Goal: Information Seeking & Learning: Learn about a topic

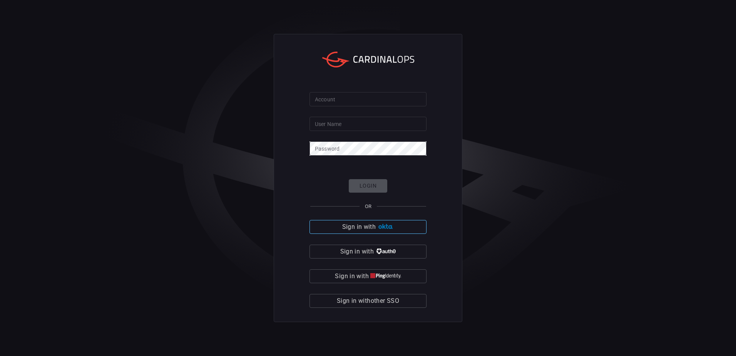
click at [386, 223] on button "Sign in with" at bounding box center [368, 227] width 117 height 14
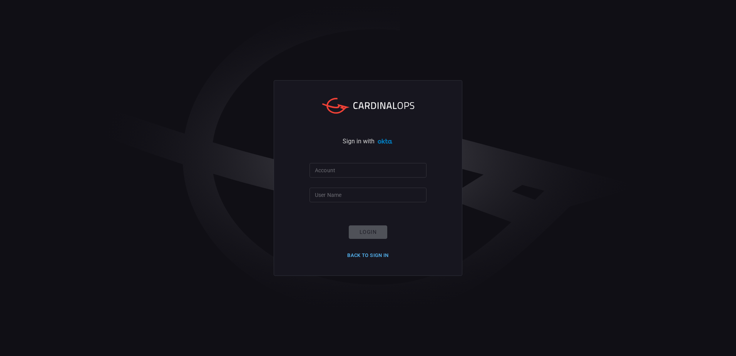
click at [369, 252] on button "Back to Sign in" at bounding box center [368, 256] width 51 height 12
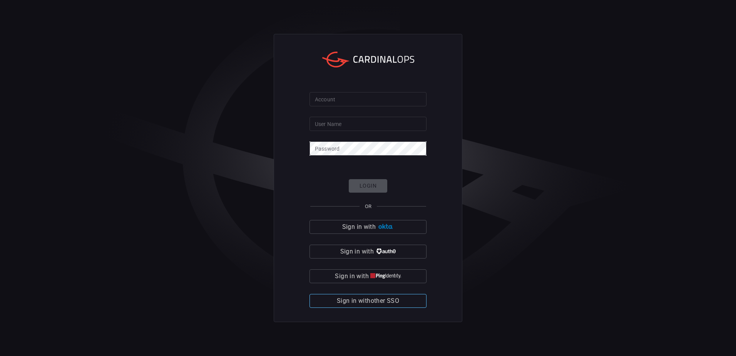
click at [376, 294] on div "Login OR Sign in with Sign in with Sign in with Sign in with other SSO" at bounding box center [368, 243] width 117 height 129
click at [374, 301] on span "Sign in with other SSO" at bounding box center [368, 300] width 62 height 11
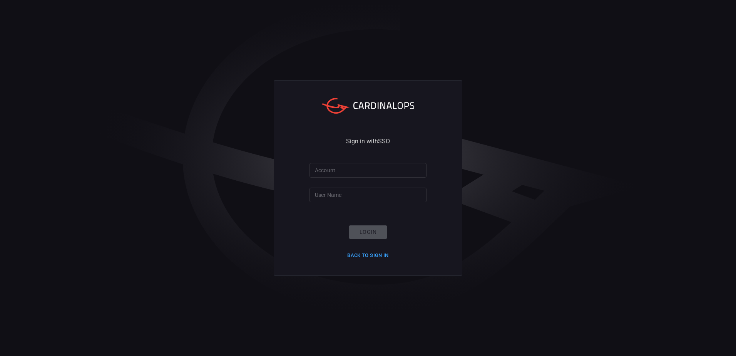
click at [344, 174] on input "Account" at bounding box center [368, 170] width 117 height 14
click at [345, 171] on input "Account" at bounding box center [368, 170] width 117 height 14
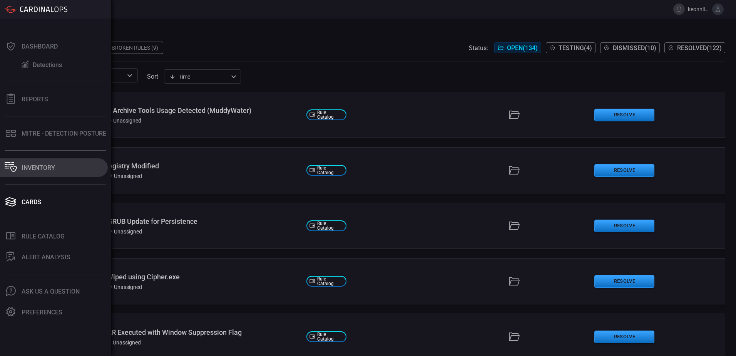
click at [34, 166] on div "Inventory" at bounding box center [39, 167] width 34 height 7
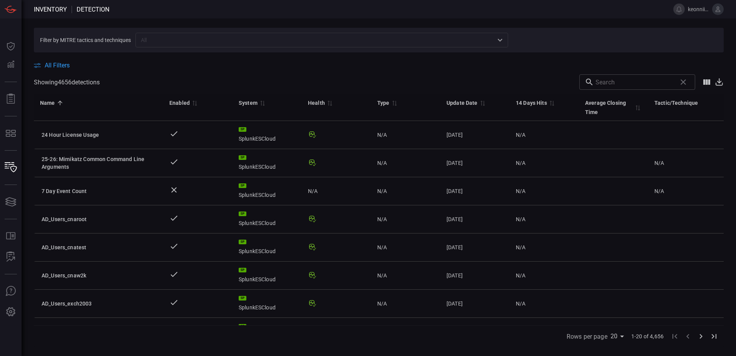
click at [161, 41] on input "text" at bounding box center [316, 40] width 356 height 10
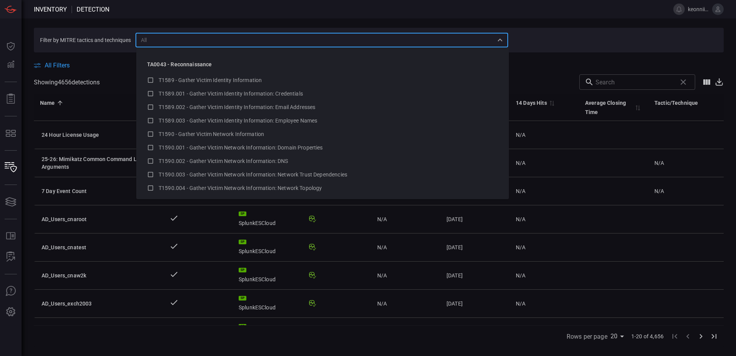
paste input "DNS Zone Modified or Deleted"
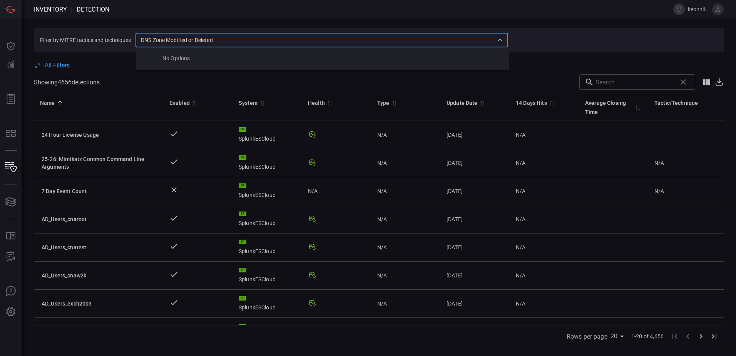
click at [274, 38] on input "DNS Zone Modified or Deleted" at bounding box center [316, 40] width 356 height 10
type input "DNS Zone Modified or Deleted"
click at [86, 10] on span "Detection" at bounding box center [93, 9] width 33 height 7
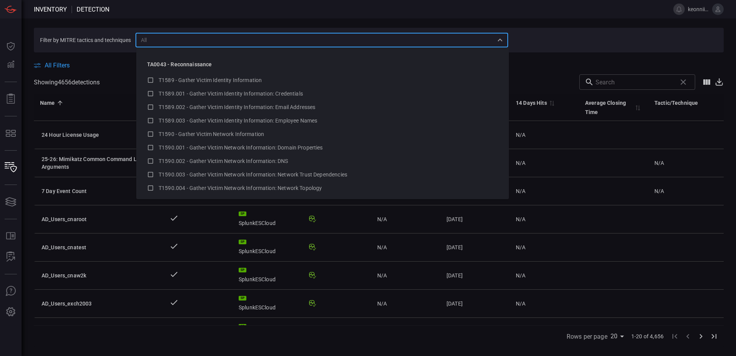
click at [234, 42] on input "text" at bounding box center [316, 40] width 356 height 10
paste input "T1071.004 - GCP - DNS Zone Modified or Deleted"
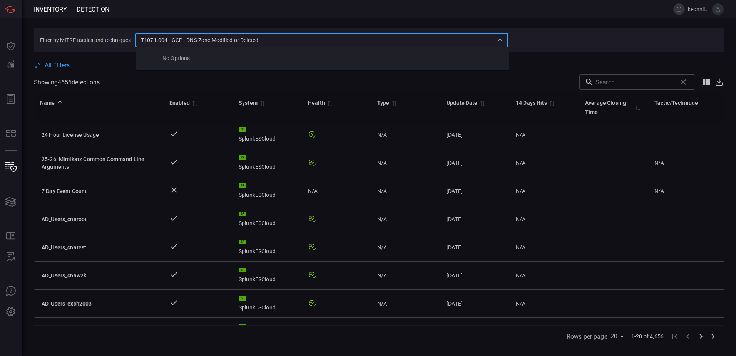
type input "T1071.004 - GCP - DNS Zone Modified or Deleted"
click at [500, 40] on icon "Close" at bounding box center [500, 40] width 5 height 3
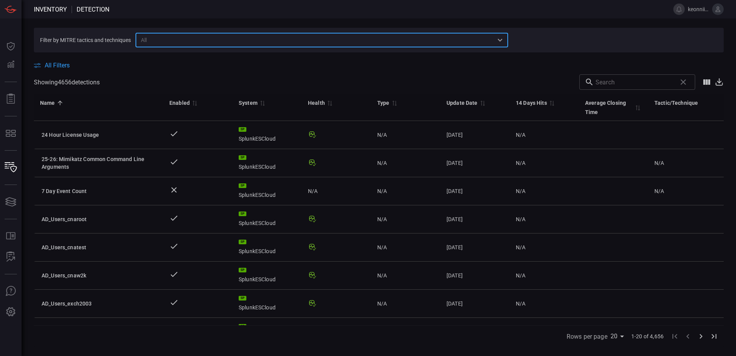
click at [500, 40] on icon "Open" at bounding box center [500, 40] width 5 height 3
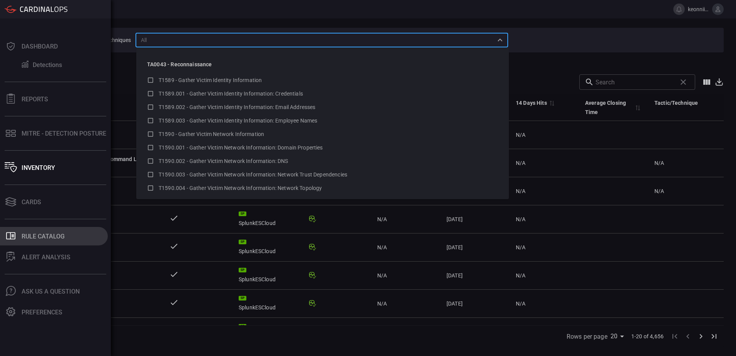
click at [39, 234] on div "Rule Catalog" at bounding box center [43, 236] width 43 height 7
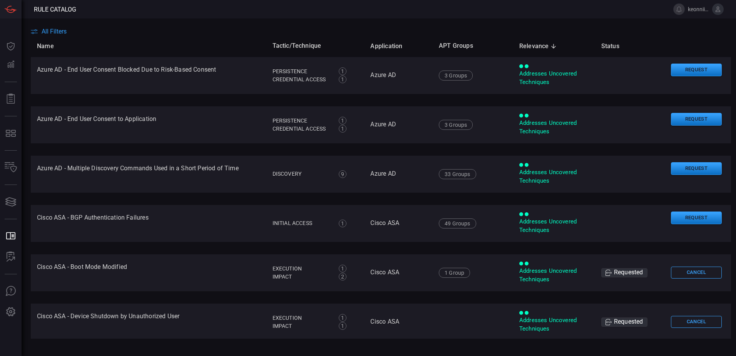
click at [31, 34] on icon at bounding box center [34, 31] width 7 height 5
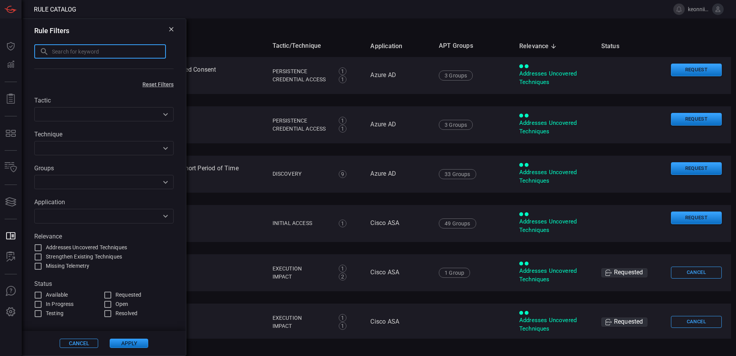
click at [63, 50] on input "text" at bounding box center [109, 51] width 114 height 14
paste input "T1071.004 - GCP - DNS Zone Modified or Deleted"
type input "T1071.004 - GCP - DNS Zone Modified or Deleted"
click at [139, 342] on button "Apply" at bounding box center [129, 343] width 39 height 9
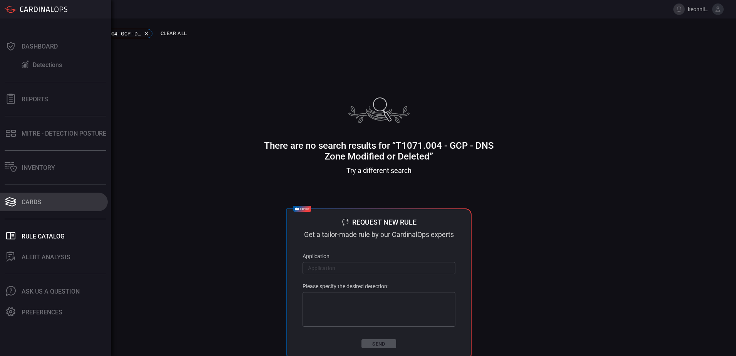
click at [33, 205] on div "Cards" at bounding box center [32, 201] width 20 height 7
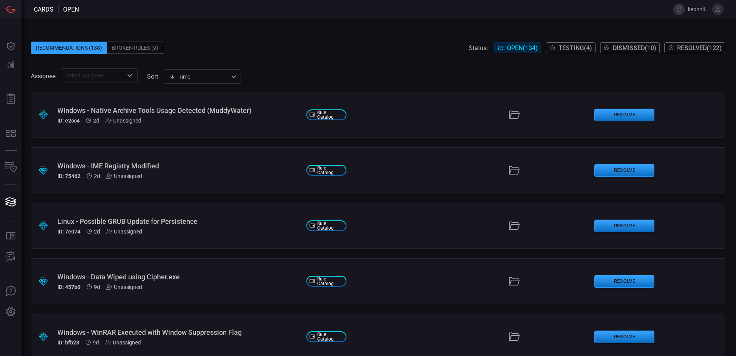
click at [47, 9] on span "Cards" at bounding box center [44, 9] width 20 height 7
click at [194, 76] on div "Time visibleUpdateTime ​" at bounding box center [202, 76] width 77 height 14
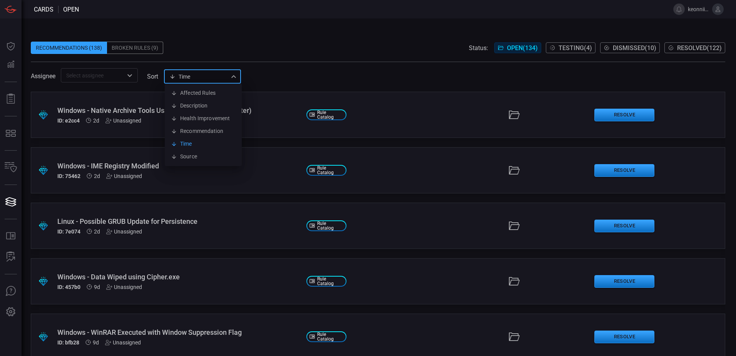
click at [194, 76] on div at bounding box center [368, 178] width 736 height 356
click at [147, 49] on div "Broken Rules (9)" at bounding box center [135, 48] width 56 height 12
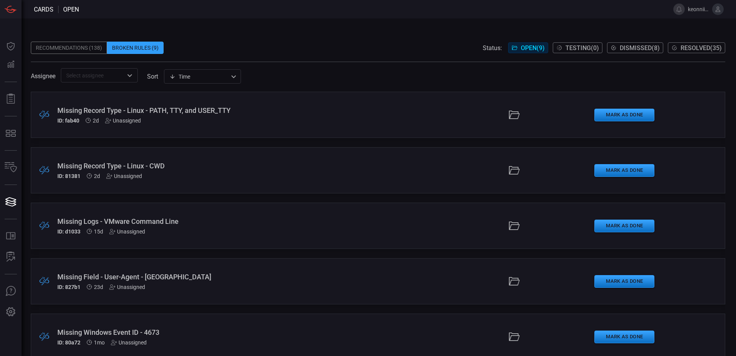
click at [80, 50] on div "Recommendations (138)" at bounding box center [69, 48] width 76 height 12
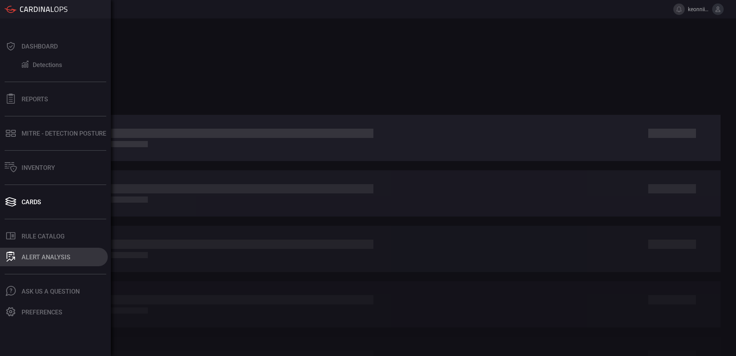
click at [42, 254] on div "ALERT ANALYSIS" at bounding box center [46, 256] width 49 height 7
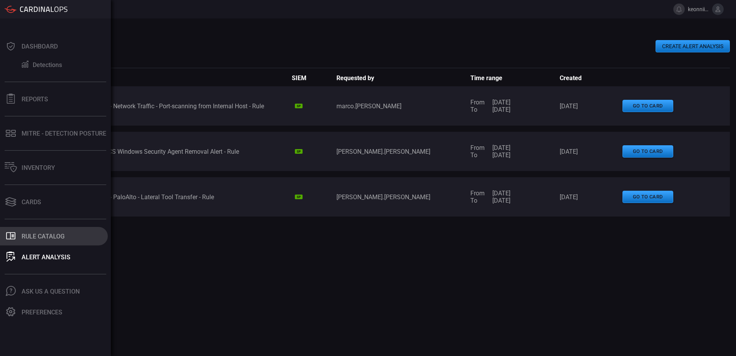
click at [31, 238] on div "Rule Catalog" at bounding box center [43, 236] width 43 height 7
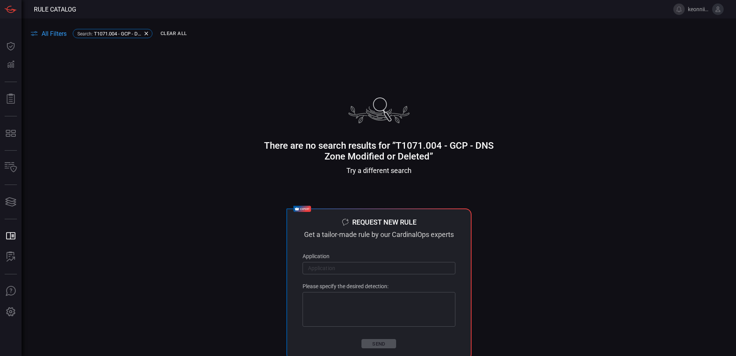
click at [185, 33] on button "Clear All" at bounding box center [174, 34] width 30 height 12
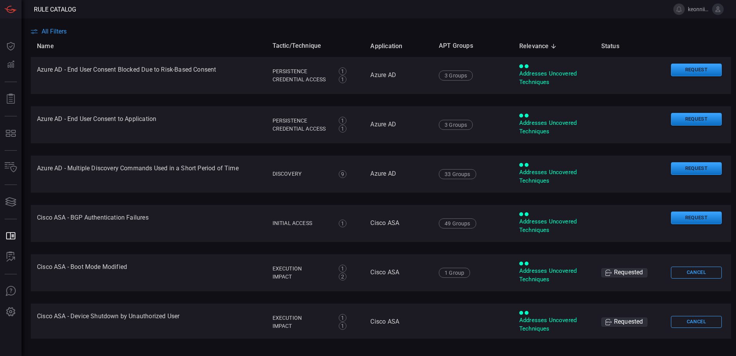
click at [47, 32] on span "All Filters" at bounding box center [54, 31] width 25 height 7
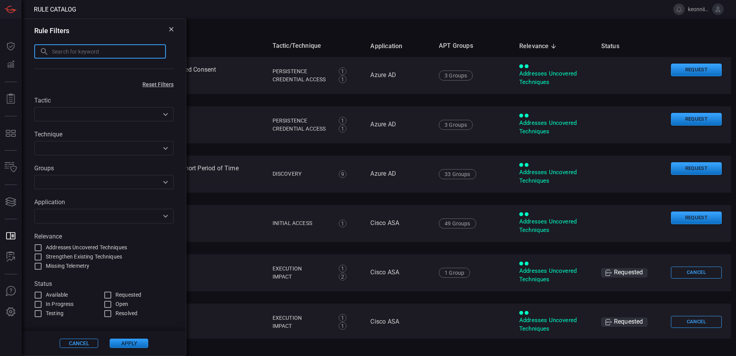
click at [66, 53] on input "text" at bounding box center [109, 51] width 114 height 14
paste input "T1071.004 - GCP - DNS Zone Modified or Deleted"
drag, startPoint x: 84, startPoint y: 51, endPoint x: 42, endPoint y: 54, distance: 41.7
click at [44, 53] on input "T1071.004 - GCP - DNS Zone Modified or Deleted" at bounding box center [100, 51] width 132 height 14
type input "DNS Zone Modified or Deleted"
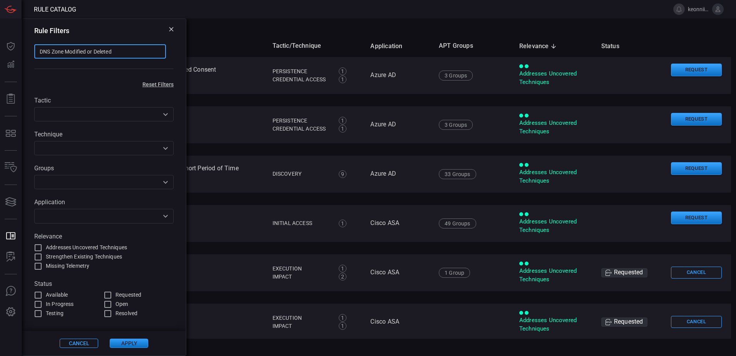
click at [124, 346] on button "Apply" at bounding box center [129, 343] width 39 height 9
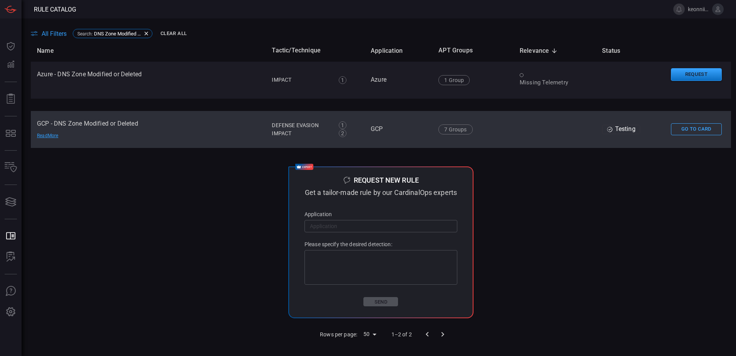
click at [50, 135] on div "Read More" at bounding box center [64, 136] width 54 height 6
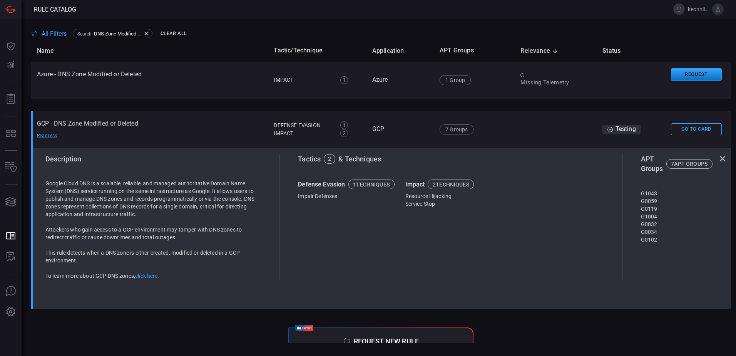
click at [330, 158] on div "2" at bounding box center [330, 159] width 12 height 10
click at [374, 186] on div "1 techniques" at bounding box center [371, 184] width 37 height 5
click at [49, 33] on span "All Filters" at bounding box center [54, 33] width 25 height 7
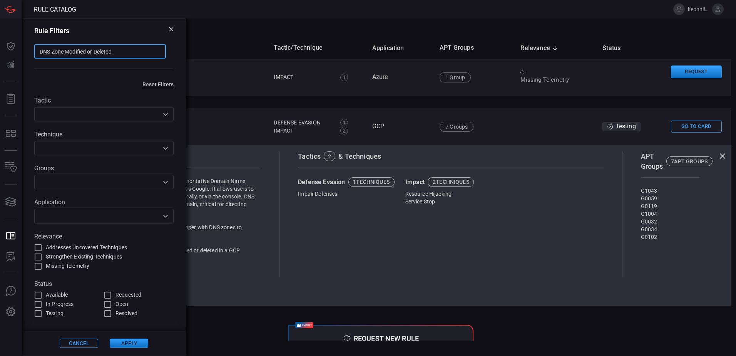
click at [92, 53] on input "DNS Zone Modified or Deleted" at bounding box center [100, 51] width 132 height 14
drag, startPoint x: 126, startPoint y: 52, endPoint x: 35, endPoint y: 48, distance: 90.2
click at [35, 48] on input "DNS Zone Modified or Deleted" at bounding box center [100, 51] width 132 height 14
paste input "DNS Resource Record Modifi"
type input "DNS Resource Record Modified"
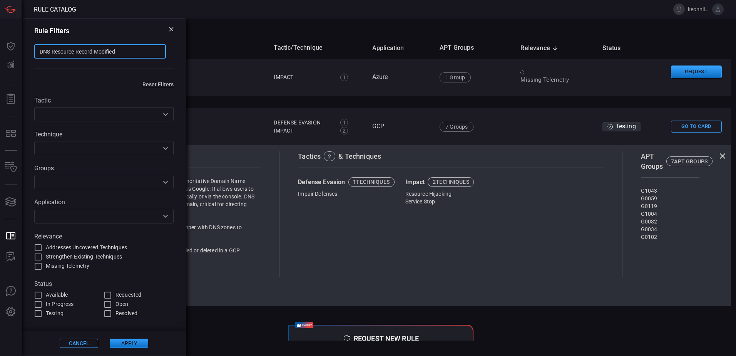
click at [137, 341] on button "Apply" at bounding box center [129, 343] width 39 height 9
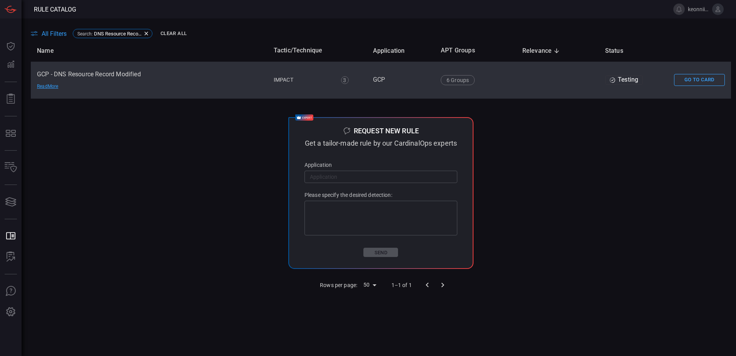
click at [116, 72] on td "GCP - DNS Resource Record Modified Read More" at bounding box center [149, 80] width 237 height 37
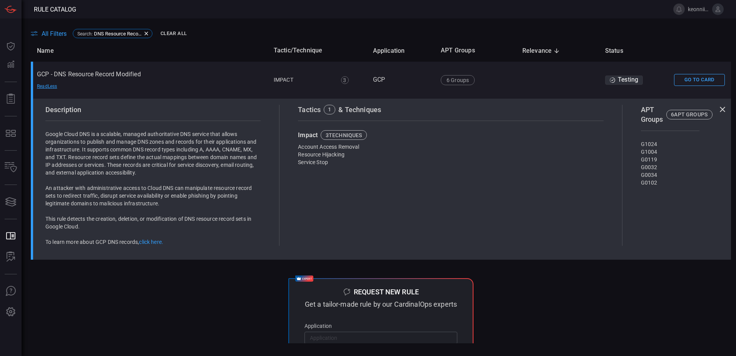
click at [340, 135] on div "3 techniques" at bounding box center [344, 135] width 37 height 5
click at [329, 110] on div "1" at bounding box center [329, 109] width 3 height 5
click at [720, 112] on icon at bounding box center [722, 109] width 9 height 9
